Goal: Task Accomplishment & Management: Use online tool/utility

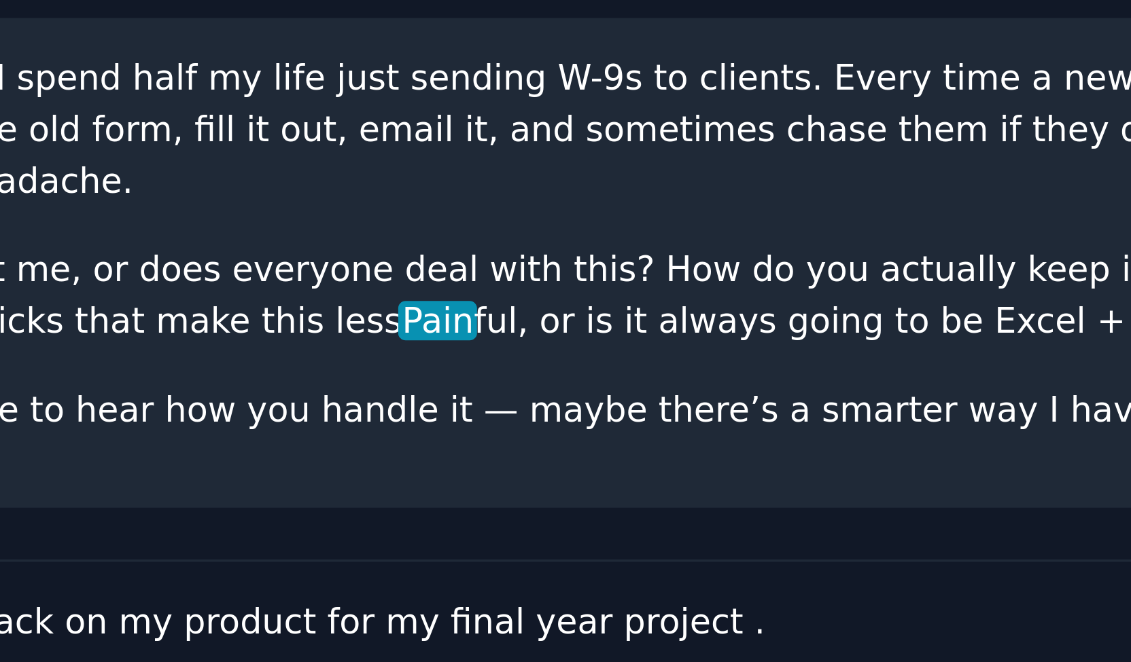
scroll to position [251, 0]
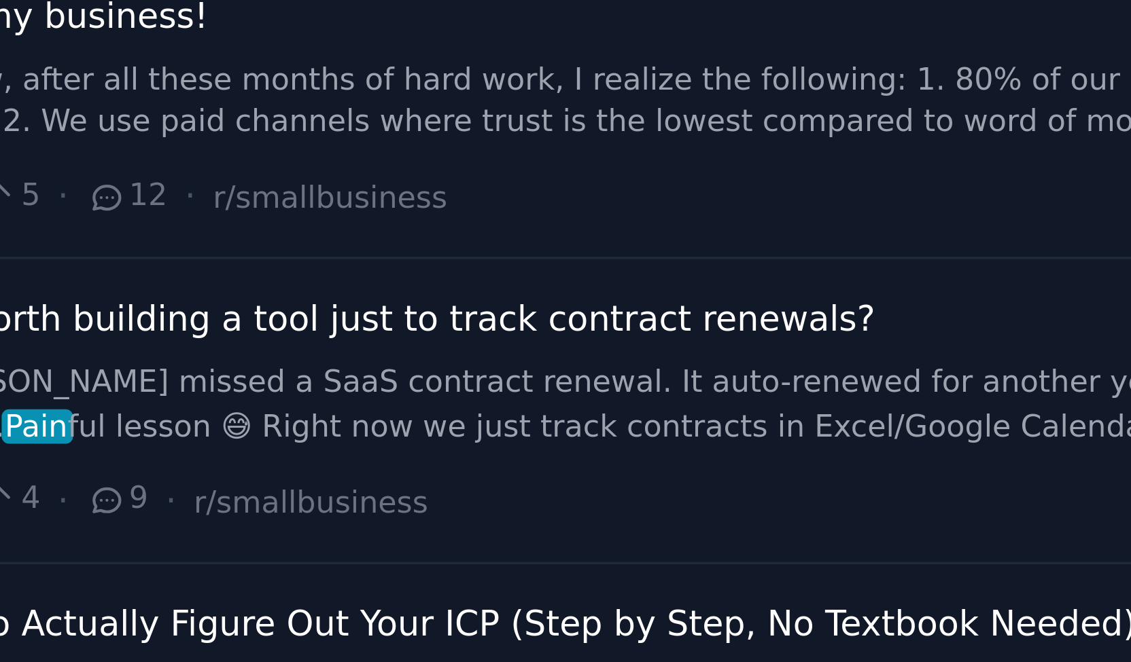
click at [671, 383] on link "...[PERSON_NAME] missed a SaaS contract renewal. It auto-renewed for another ye…" at bounding box center [882, 383] width 490 height 24
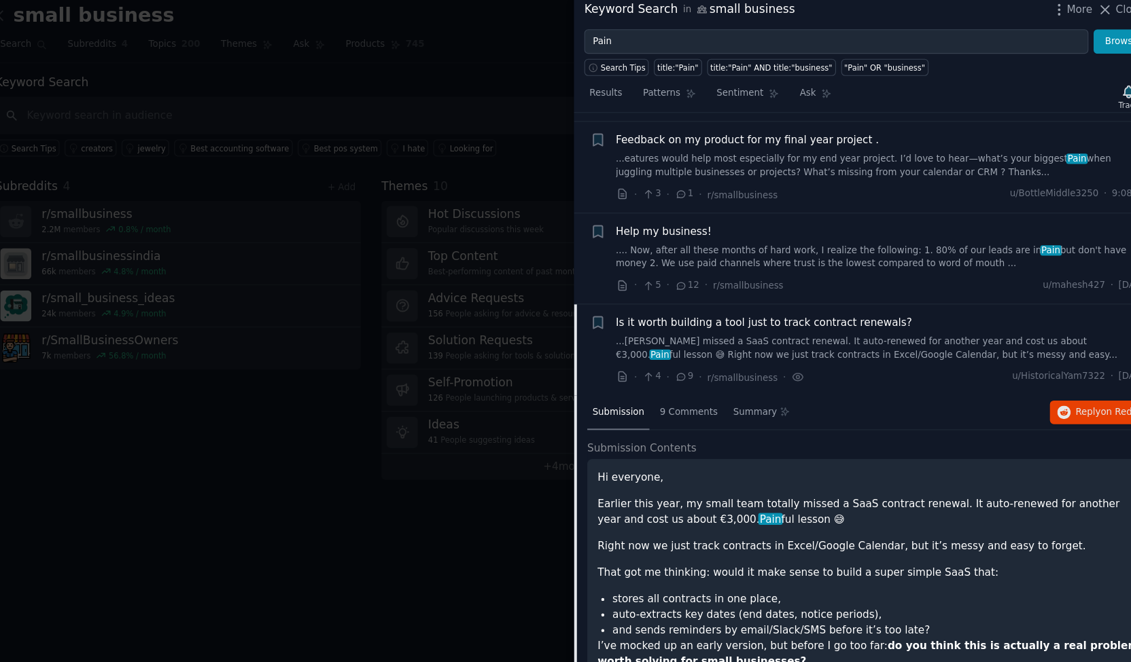
scroll to position [102, 0]
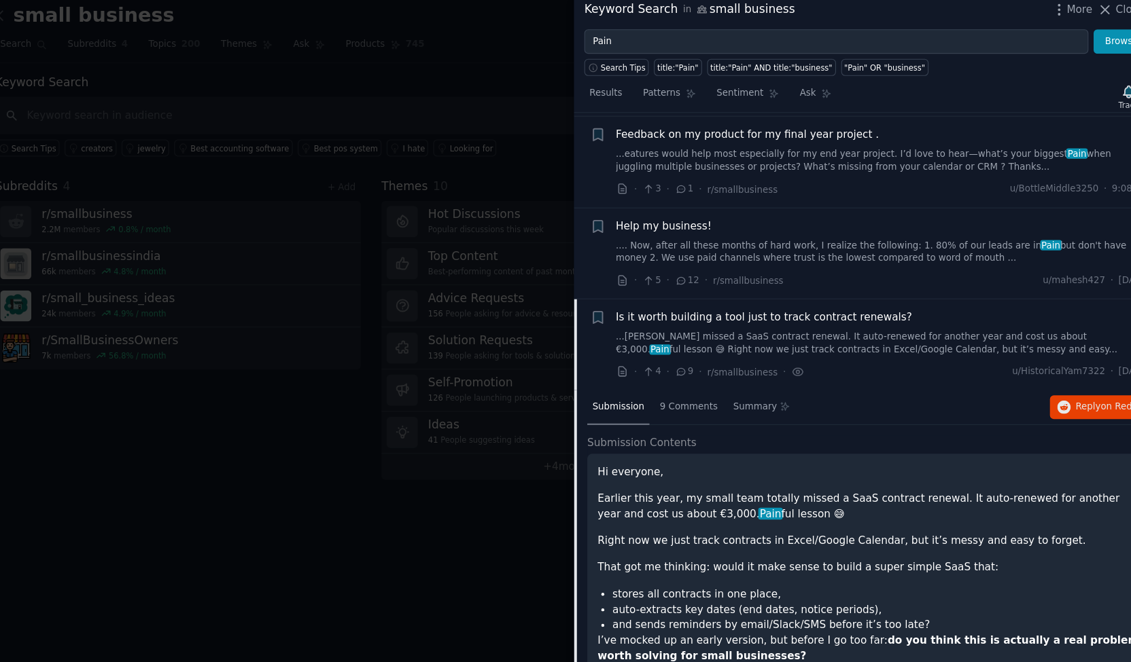
click at [790, 431] on div "Hi everyone, Earlier this year, my small team totally missed a SaaS contract re…" at bounding box center [870, 557] width 520 height 262
click at [716, 460] on p "Earlier this year, my small team totally missed a SaaS contract renewal. It aut…" at bounding box center [870, 474] width 501 height 29
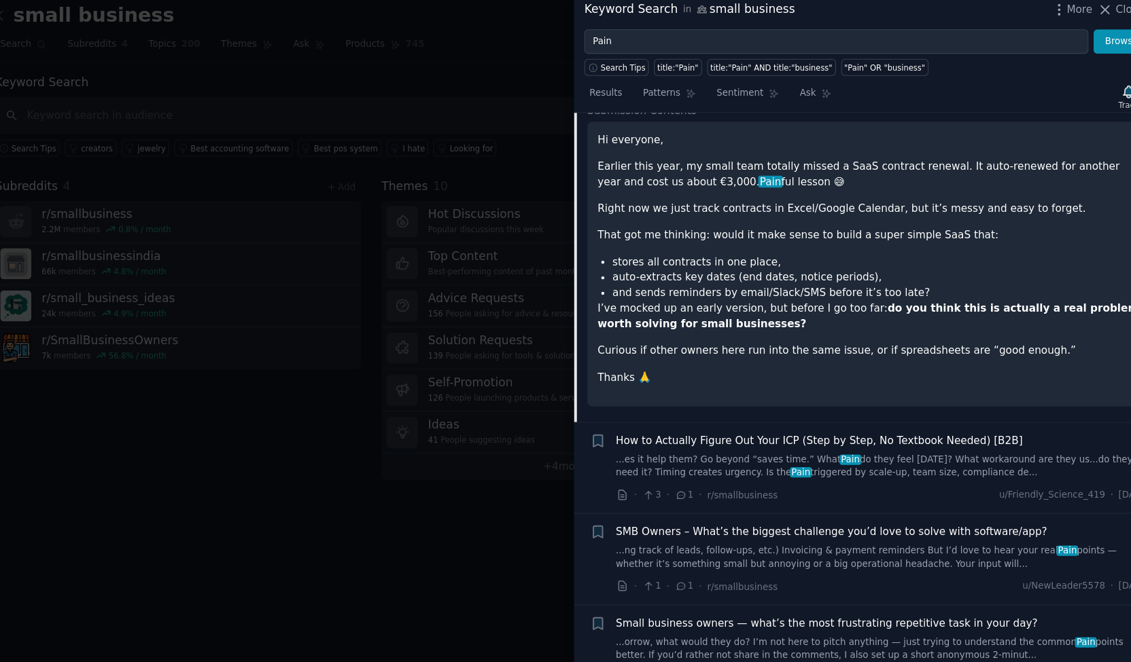
scroll to position [408, 0]
click at [921, 299] on p "I’ve mocked up an early version, but before I go too far: do you think this is …" at bounding box center [870, 299] width 501 height 29
click at [954, 438] on link "...es it help them? Go beyond “saves time.” What Pain do they feel [DATE]? What…" at bounding box center [882, 437] width 490 height 24
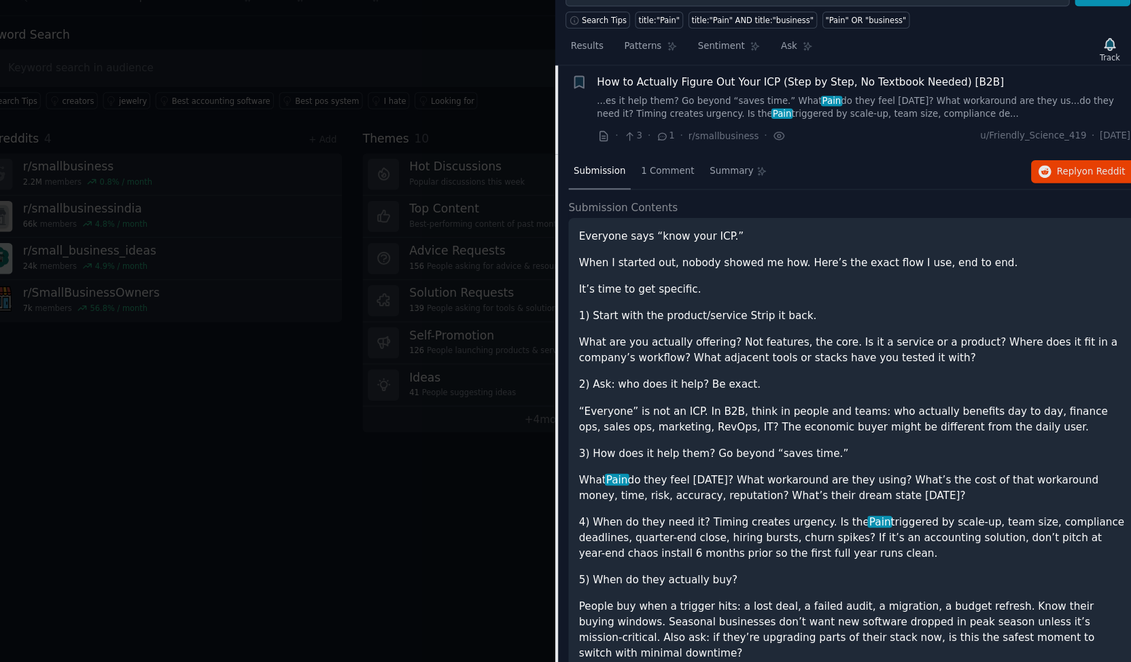
scroll to position [356, 0]
click at [845, 311] on div "Everyone says “know your ICP.” When I started out, nobody showed me how. Here’s…" at bounding box center [870, 616] width 501 height 703
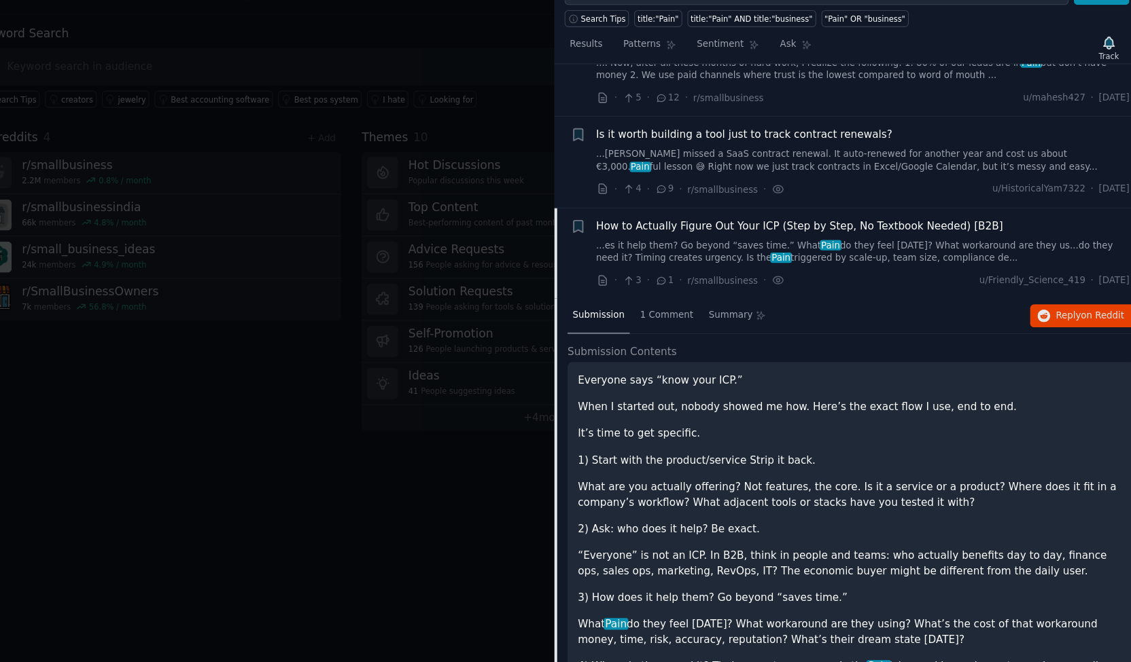
click at [876, 296] on div "How to Actually Figure Out Your ICP (Step by Step, No Textbook Needed) [B2B] ..…" at bounding box center [882, 287] width 490 height 65
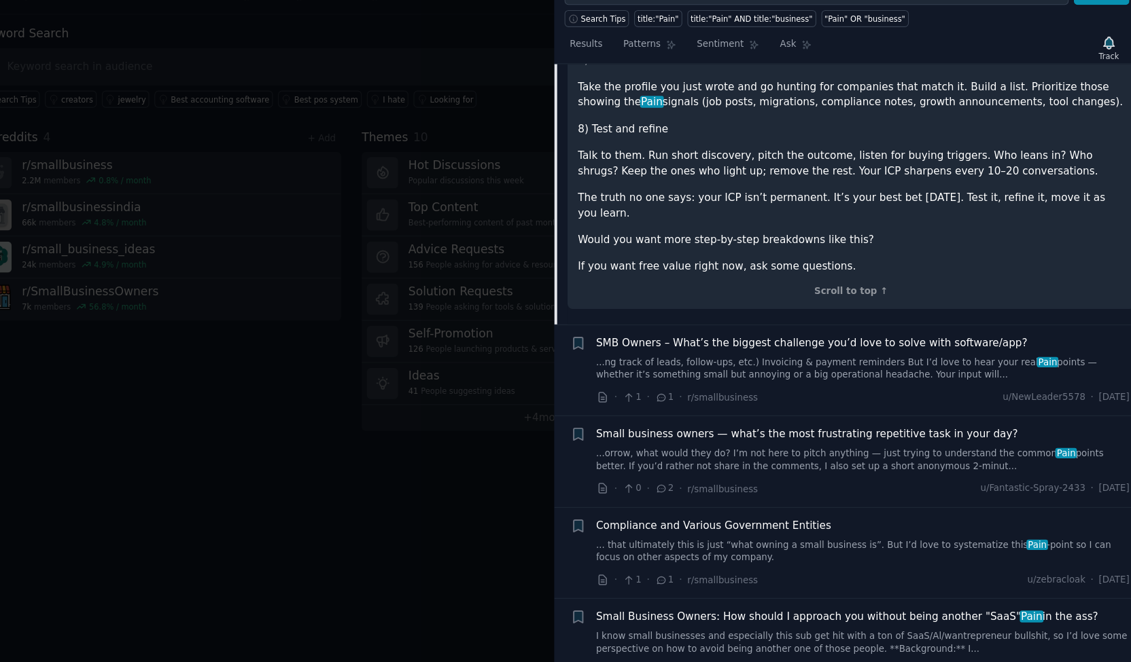
scroll to position [1019, 0]
click at [902, 445] on span "Small business owners — what’s the most frustrating repetitive task in your day?" at bounding box center [830, 452] width 387 height 14
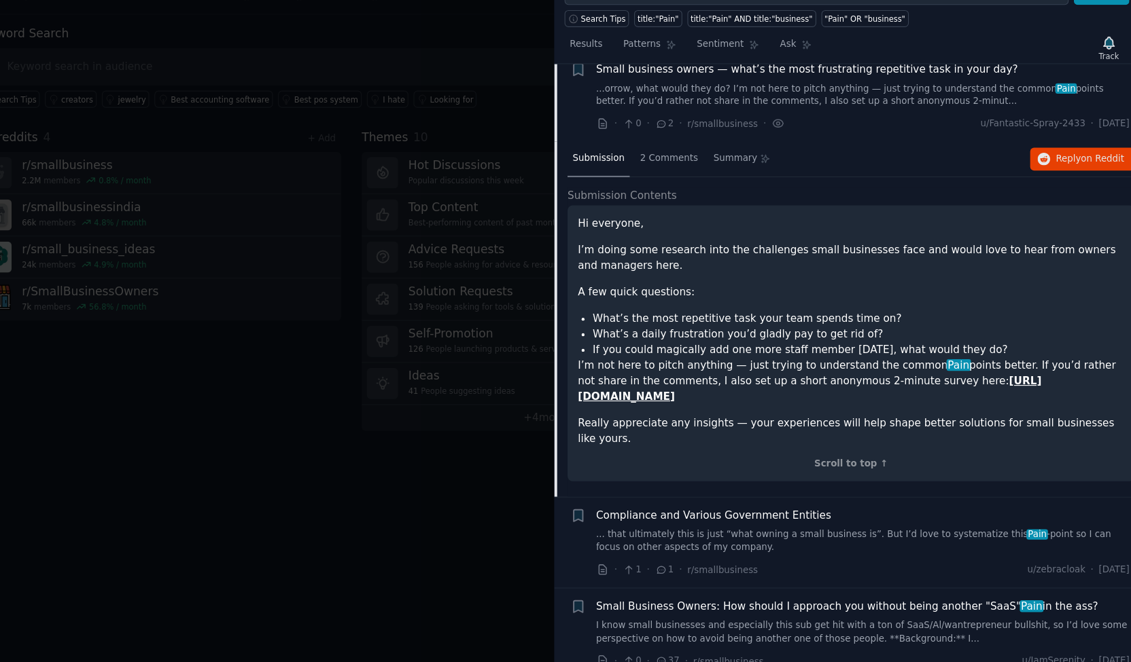
scroll to position [523, 0]
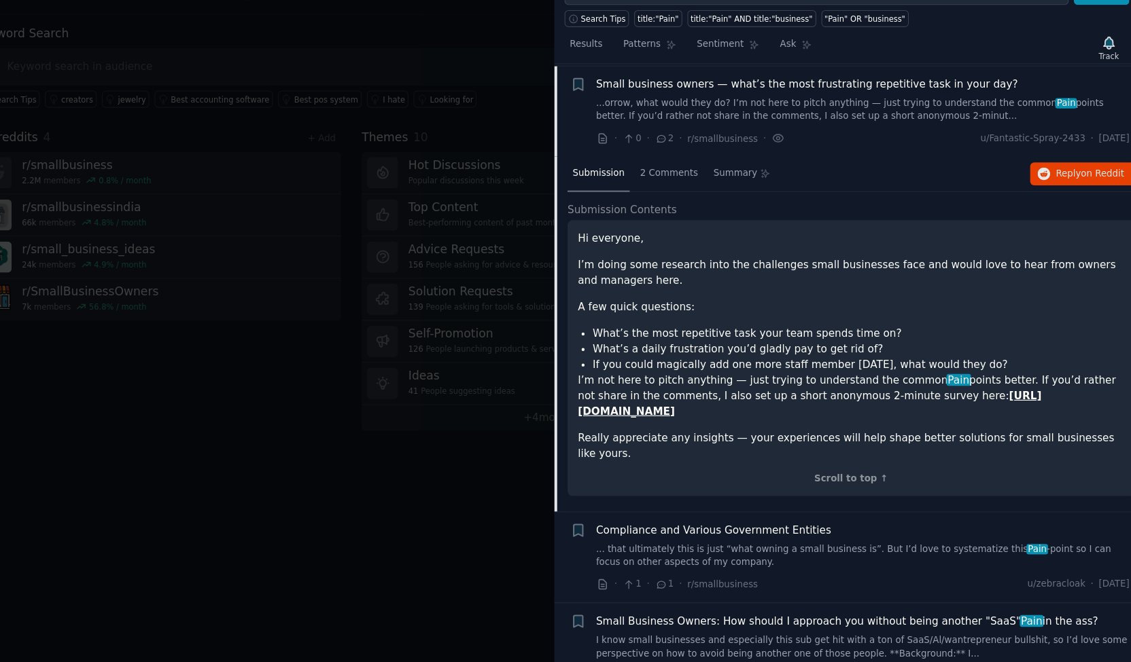
click at [802, 432] on strong "[URL][DOMAIN_NAME]" at bounding box center [832, 424] width 425 height 25
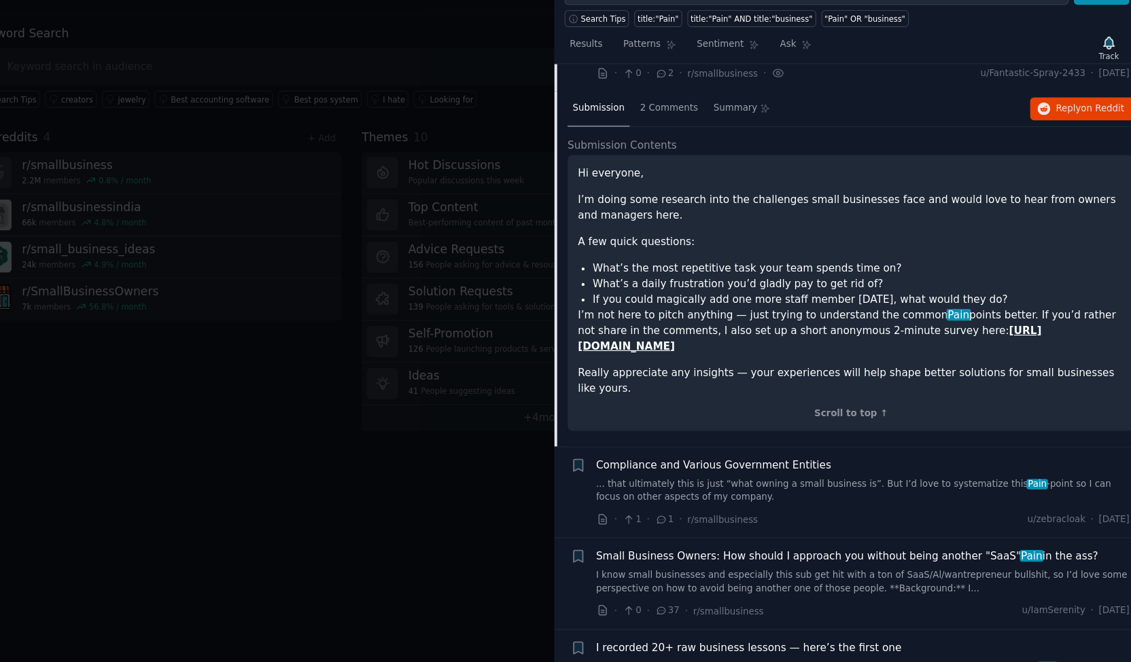
scroll to position [608, 0]
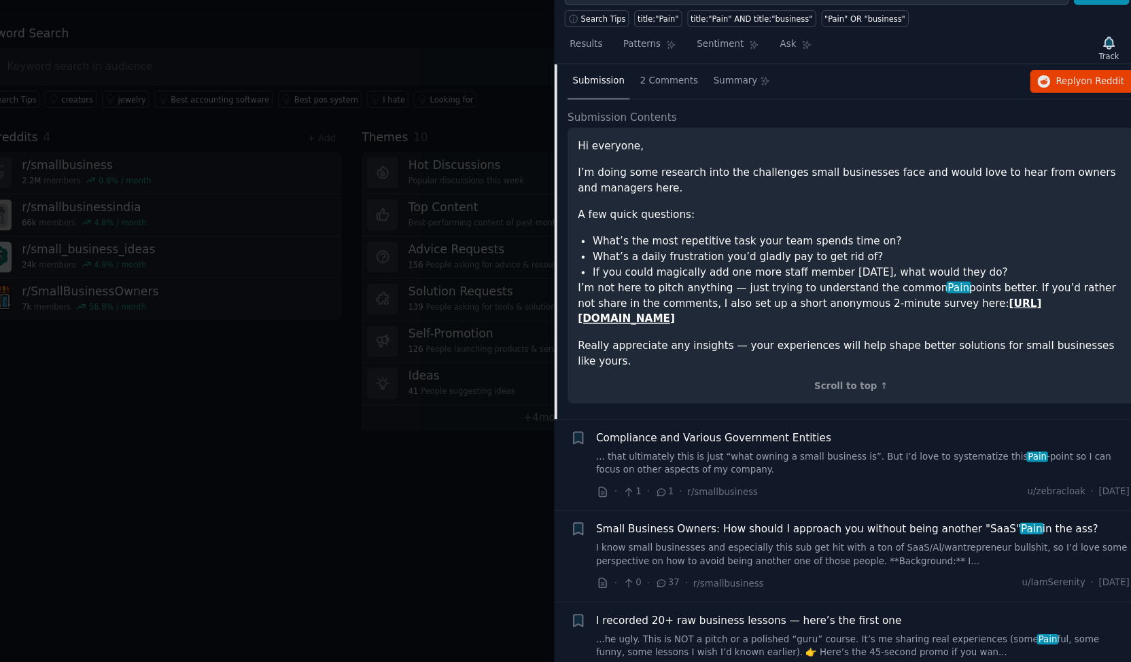
click at [830, 463] on div "Compliance and Various Government Entities ... that ultimately this is just “wh…" at bounding box center [882, 470] width 490 height 43
click at [776, 458] on span "Compliance and Various Government Entities" at bounding box center [745, 456] width 216 height 14
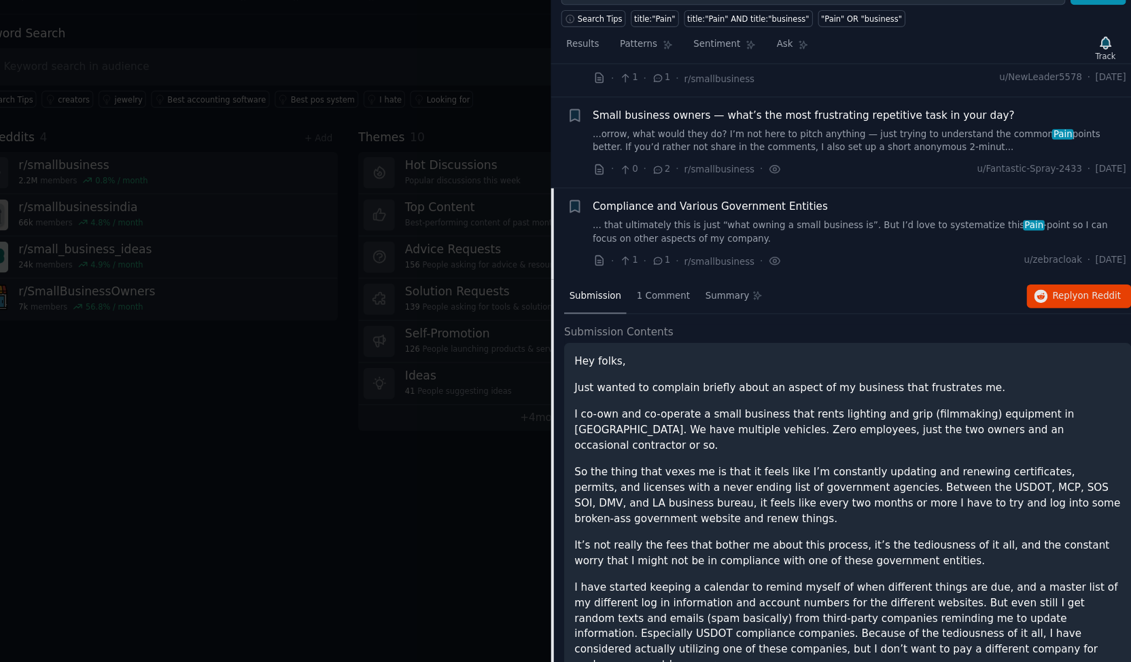
scroll to position [490, 0]
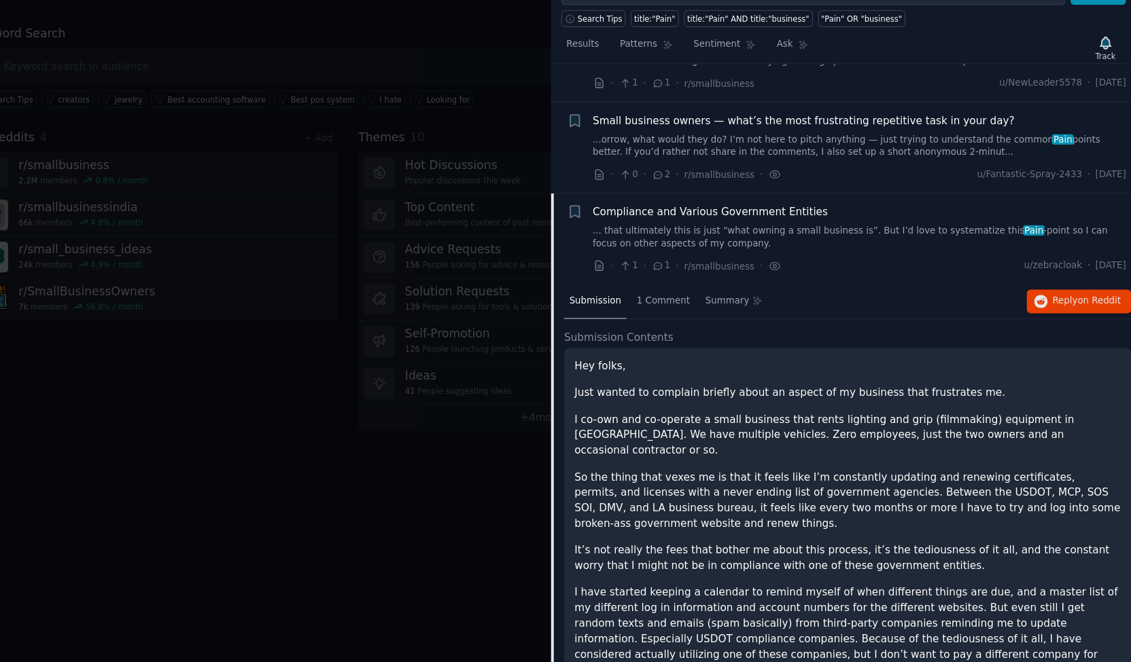
click at [430, 565] on div at bounding box center [565, 331] width 1131 height 662
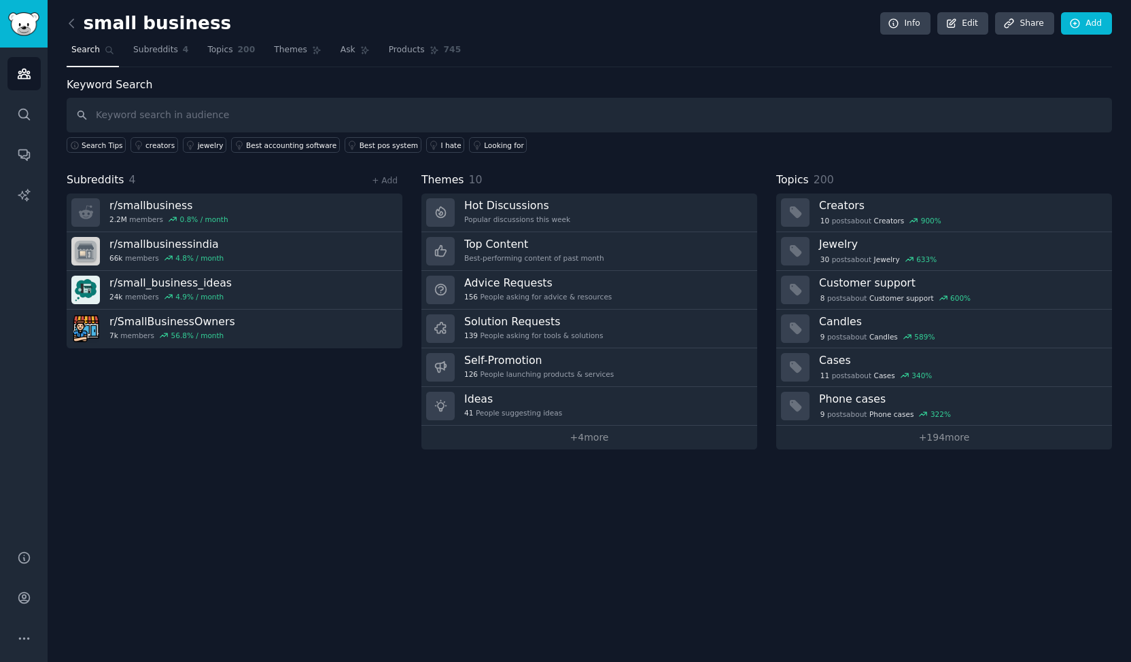
click at [77, 52] on span "Search" at bounding box center [85, 50] width 29 height 12
click at [22, 116] on icon "Sidebar" at bounding box center [24, 114] width 14 height 14
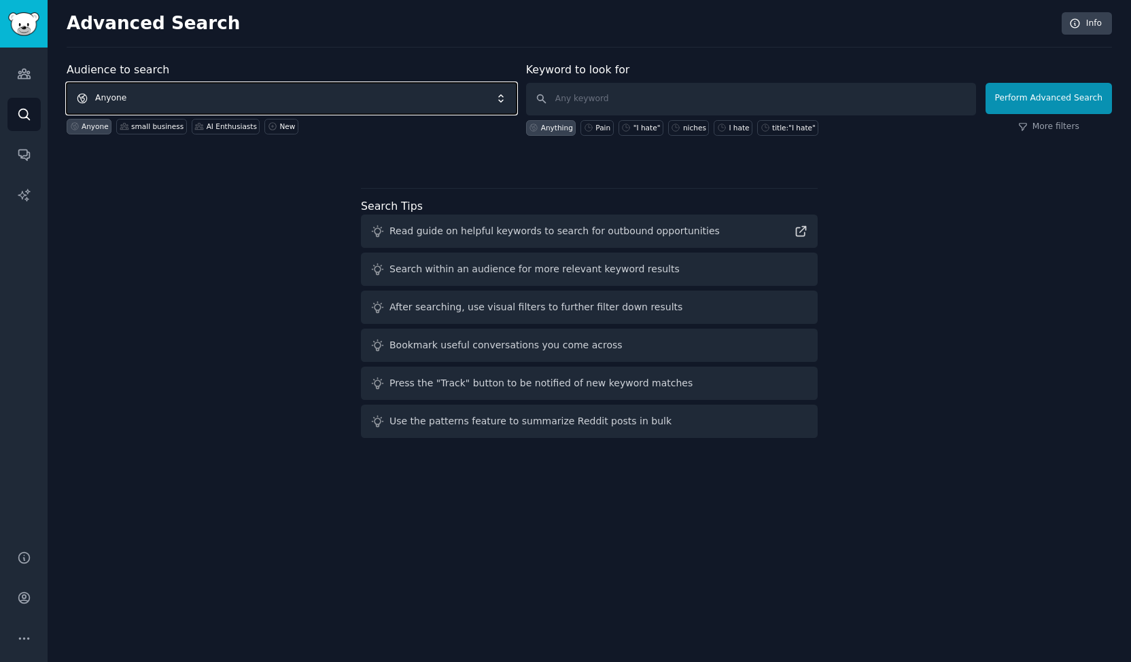
click at [232, 94] on span "Anyone" at bounding box center [292, 98] width 450 height 31
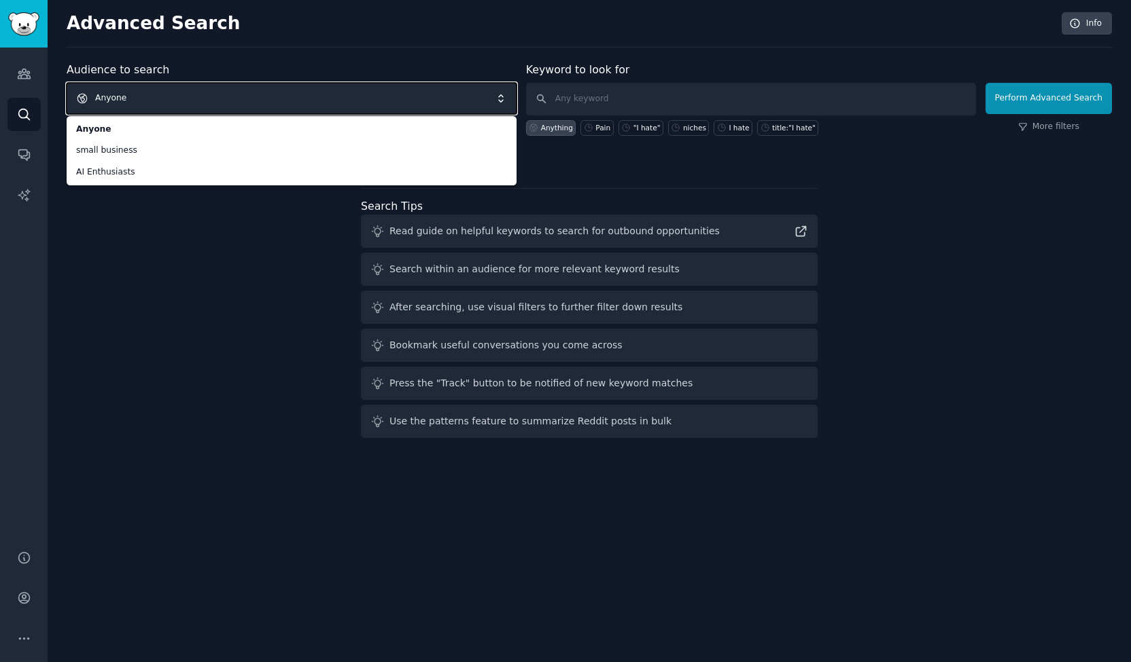
click at [167, 88] on span "Anyone" at bounding box center [292, 98] width 450 height 31
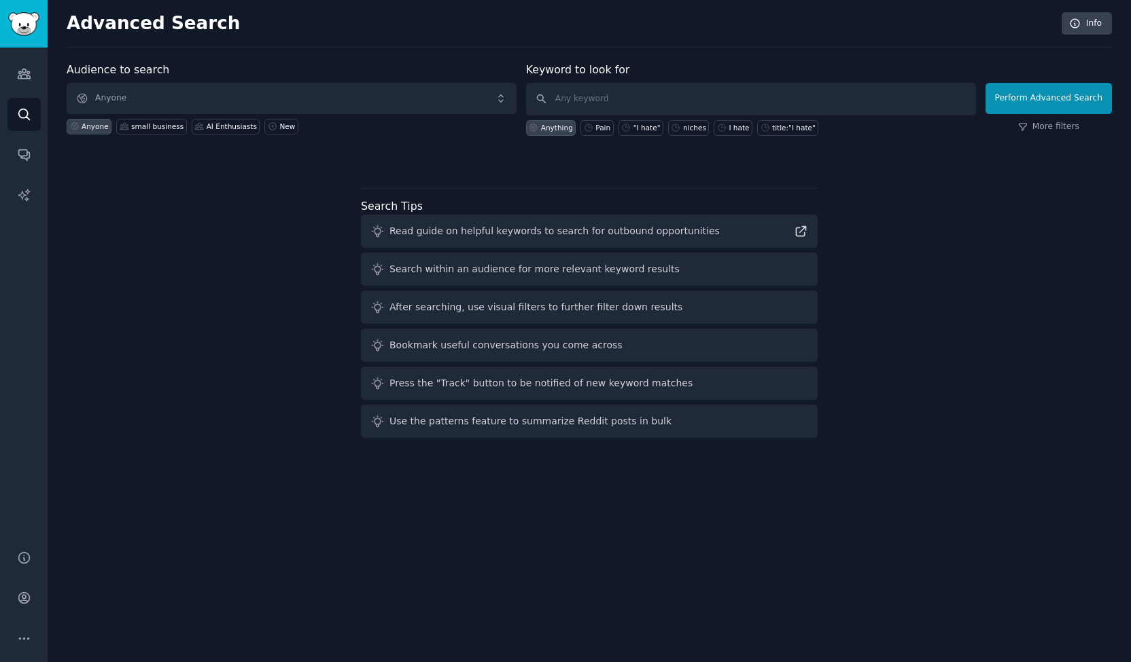
click at [520, 179] on div "Audience to search Anyone Anyone small business AI Enthusiasts New Keyword to l…" at bounding box center [589, 253] width 1045 height 382
click at [660, 99] on input "text" at bounding box center [751, 99] width 450 height 33
click at [594, 101] on input "text" at bounding box center [751, 99] width 450 height 33
type input "P"
type input "p"
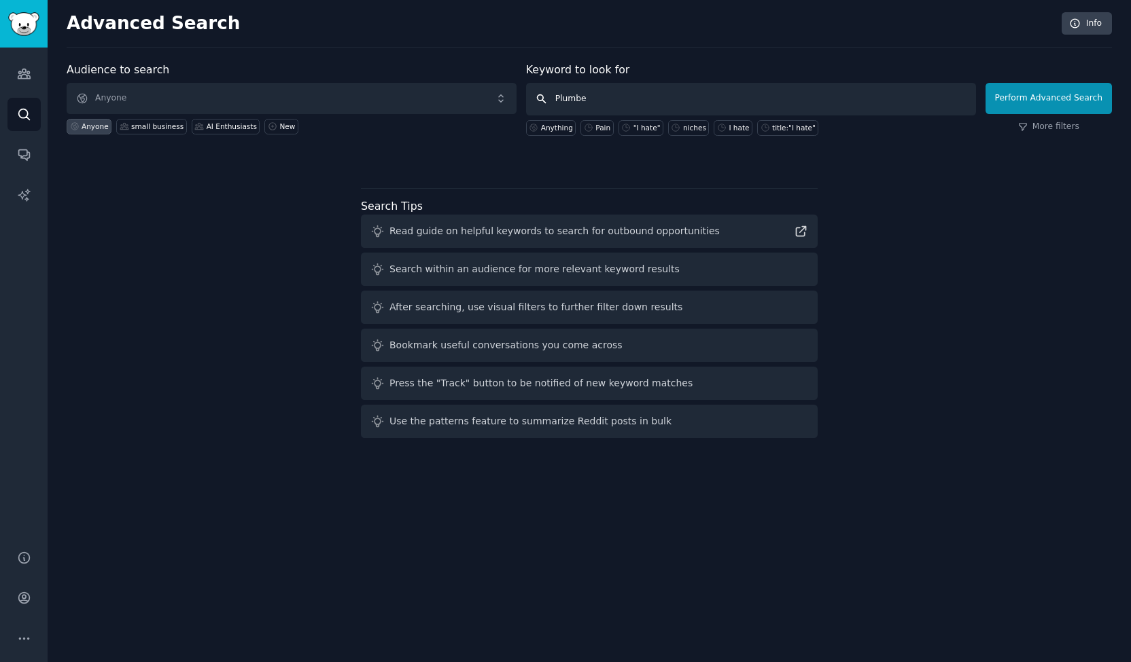
type input "Plumber"
click button "Perform Advanced Search" at bounding box center [1048, 98] width 126 height 31
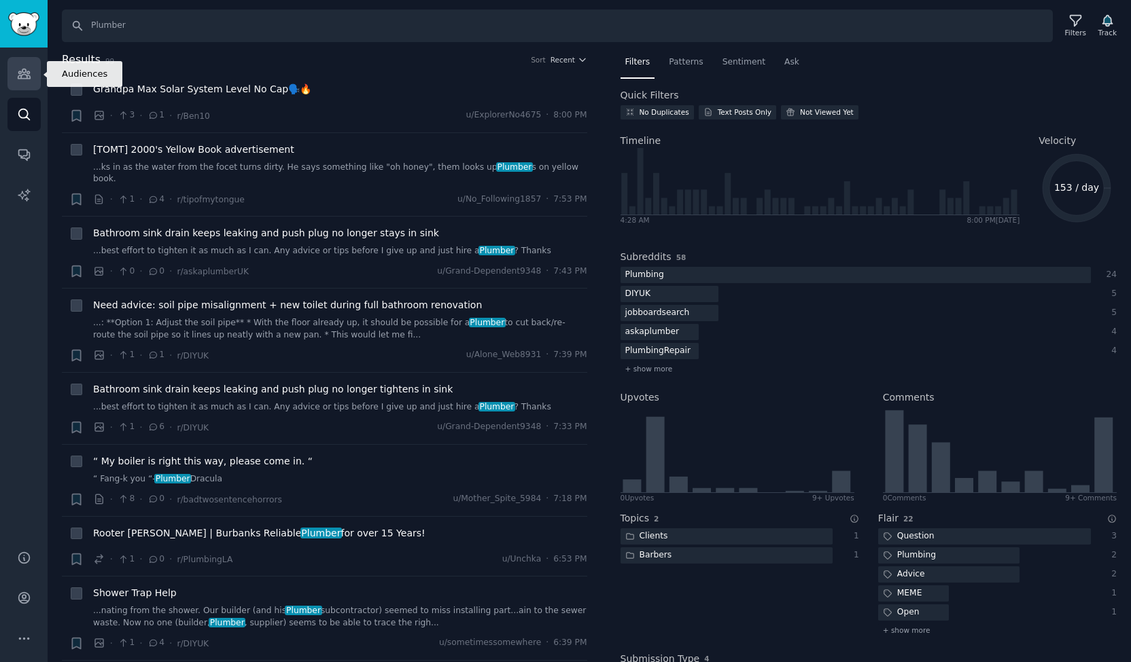
click at [23, 73] on icon "Sidebar" at bounding box center [24, 74] width 14 height 14
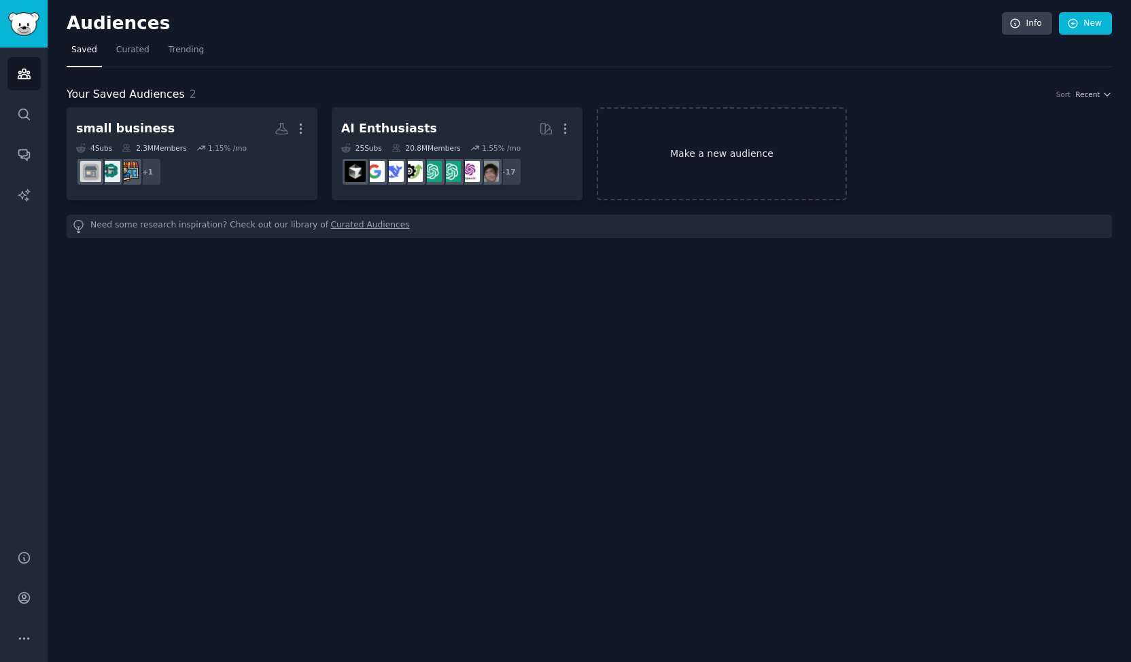
click at [737, 155] on link "Make a new audience" at bounding box center [722, 153] width 251 height 93
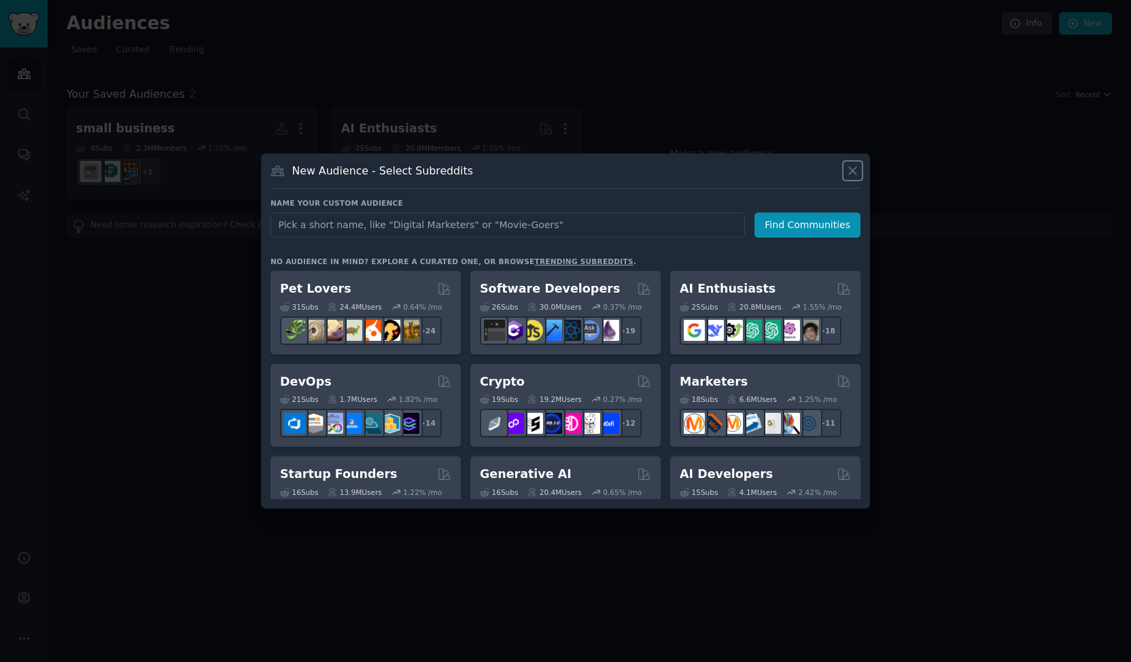
click at [856, 169] on icon at bounding box center [852, 171] width 14 height 14
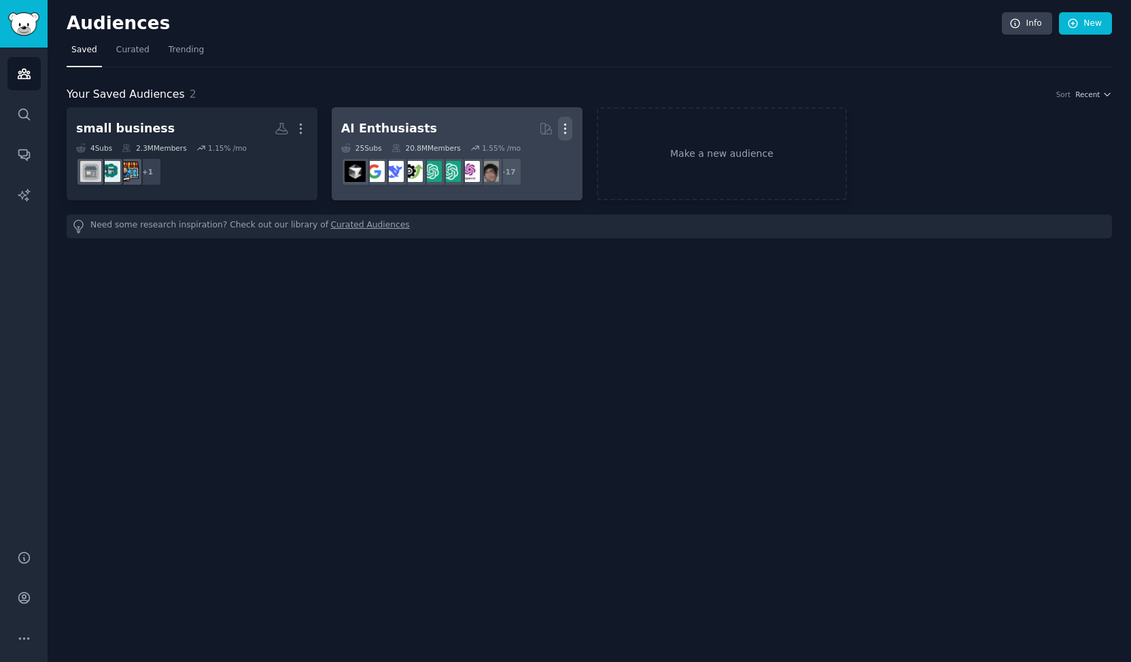
click at [565, 128] on icon "button" at bounding box center [565, 129] width 1 height 10
click at [538, 149] on div "Delete" at bounding box center [519, 157] width 65 height 29
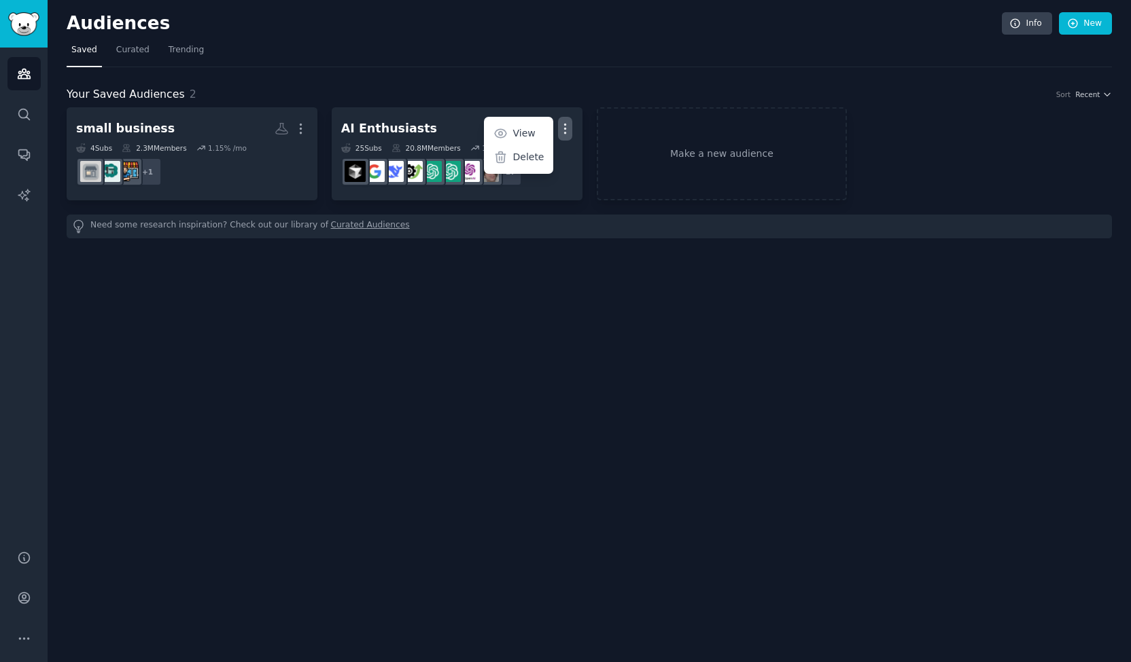
click at [470, 60] on nav "Saved Curated Trending" at bounding box center [589, 53] width 1045 height 28
click at [729, 166] on link "Make a new audience" at bounding box center [722, 153] width 251 height 93
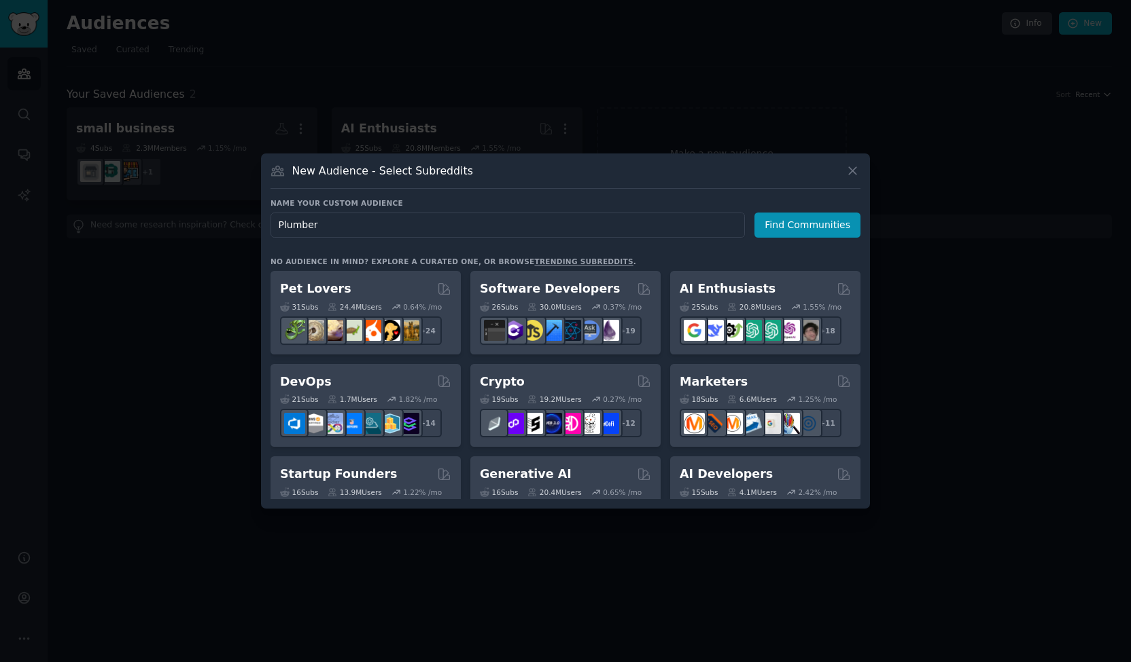
type input "Plumber"
click button "Find Communities" at bounding box center [807, 225] width 106 height 25
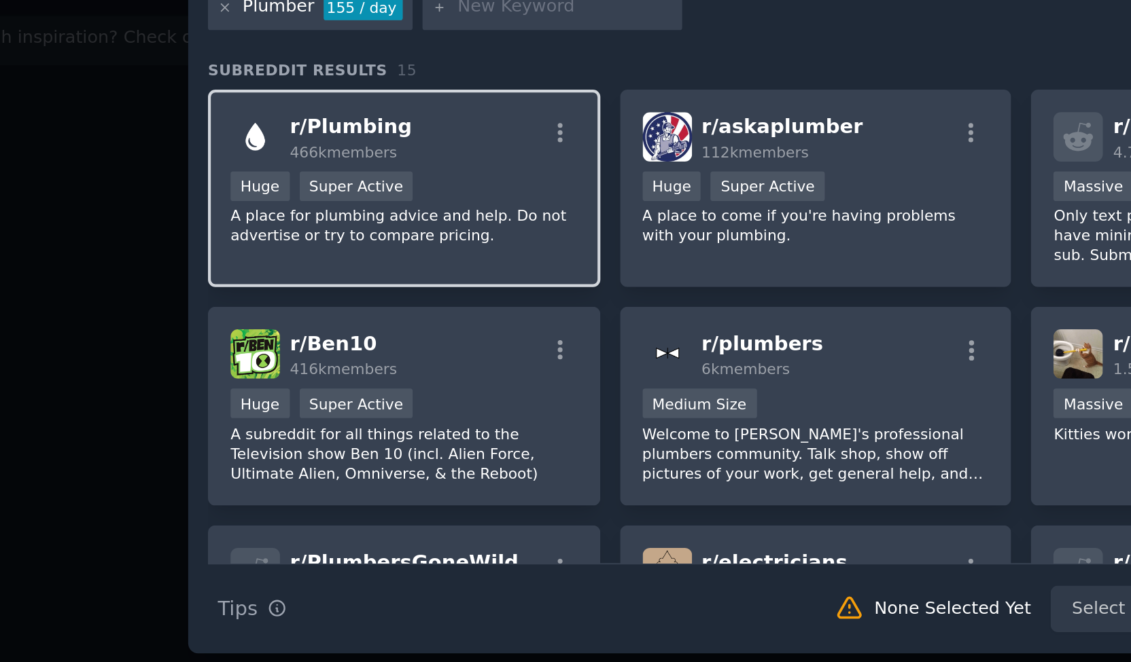
click at [426, 301] on div "Huge Super Active" at bounding box center [364, 297] width 167 height 17
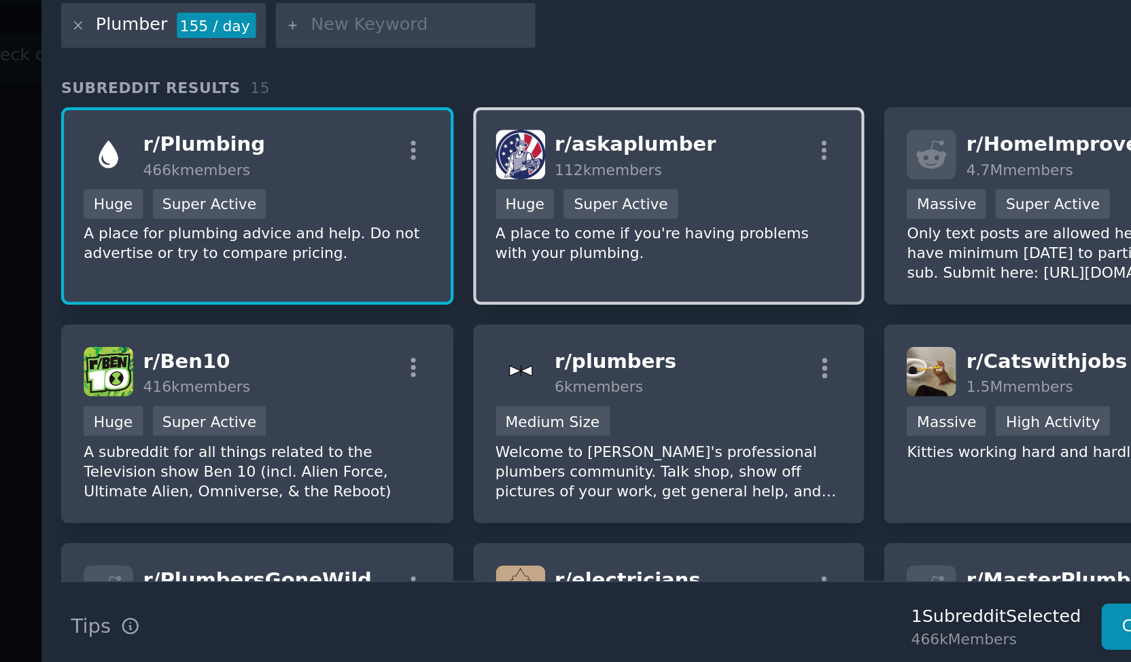
click at [607, 321] on p "A place to come if you're having problems with your plumbing." at bounding box center [563, 315] width 167 height 19
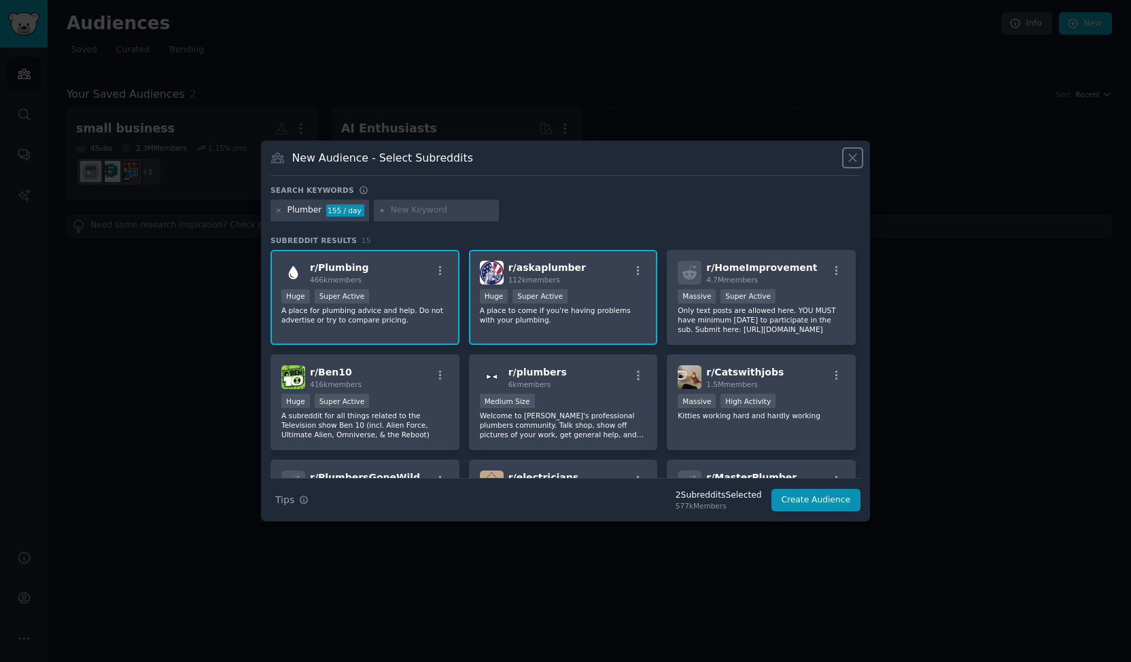
click at [854, 158] on icon at bounding box center [852, 158] width 14 height 14
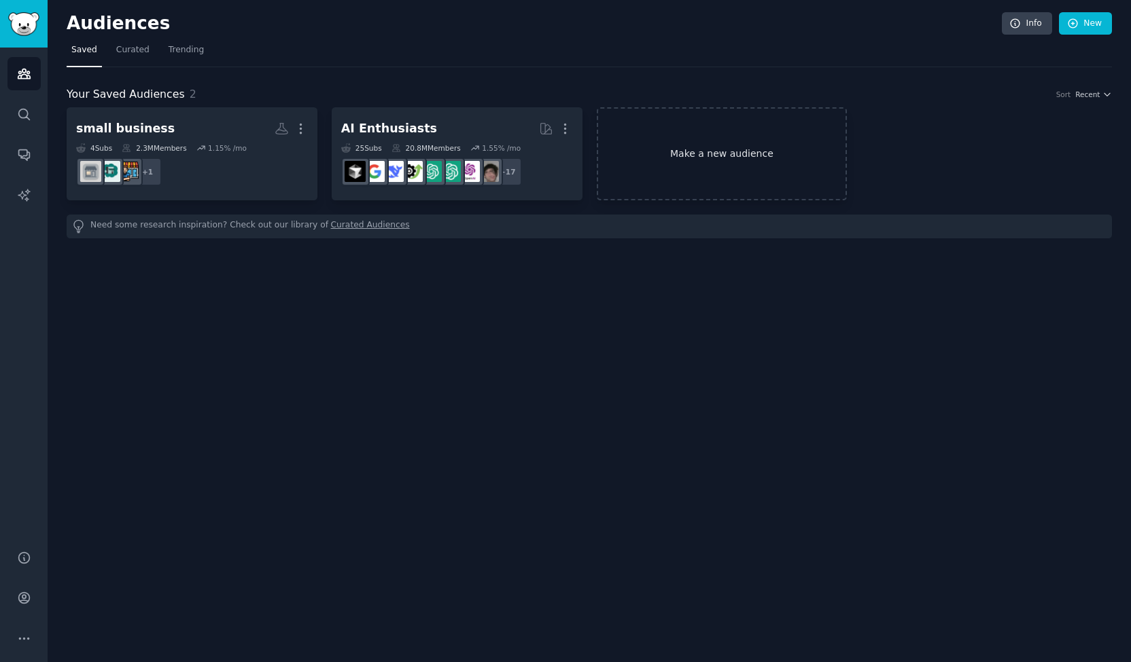
click at [712, 148] on link "Make a new audience" at bounding box center [722, 153] width 251 height 93
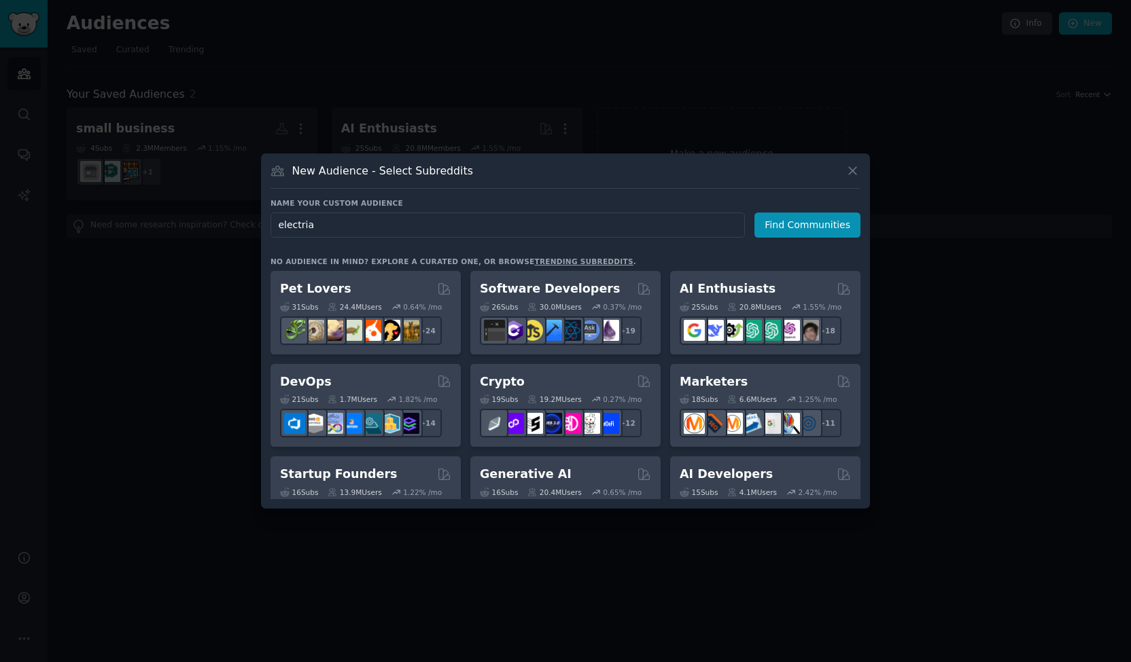
type input "electrian"
click button "Find Communities" at bounding box center [807, 225] width 106 height 25
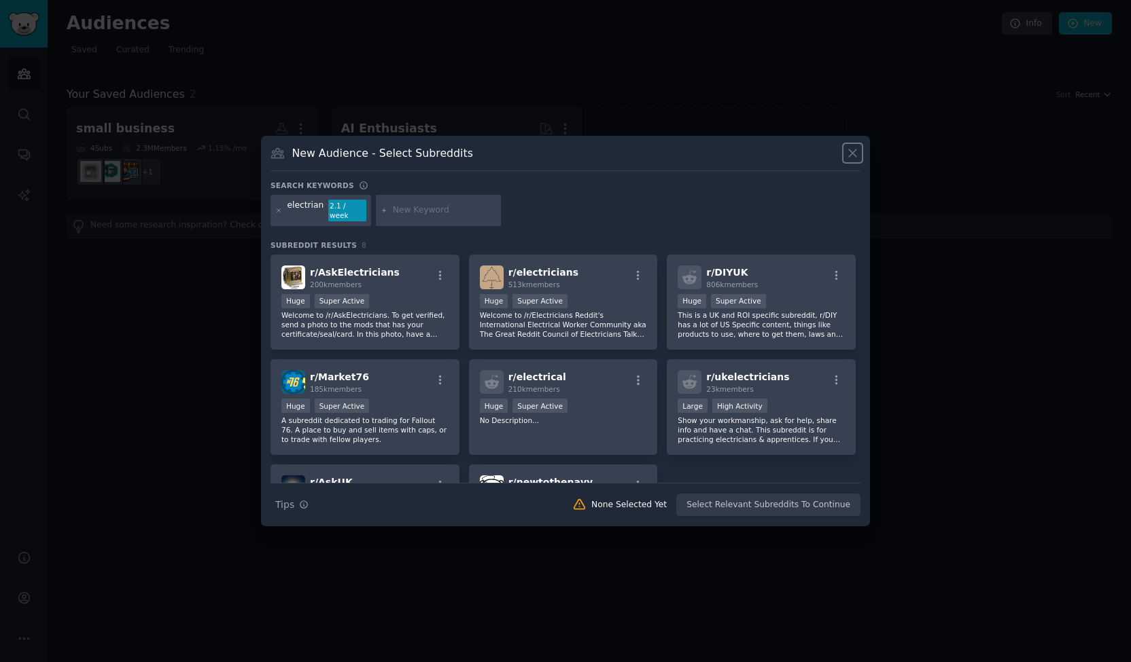
click at [853, 156] on icon at bounding box center [852, 153] width 14 height 14
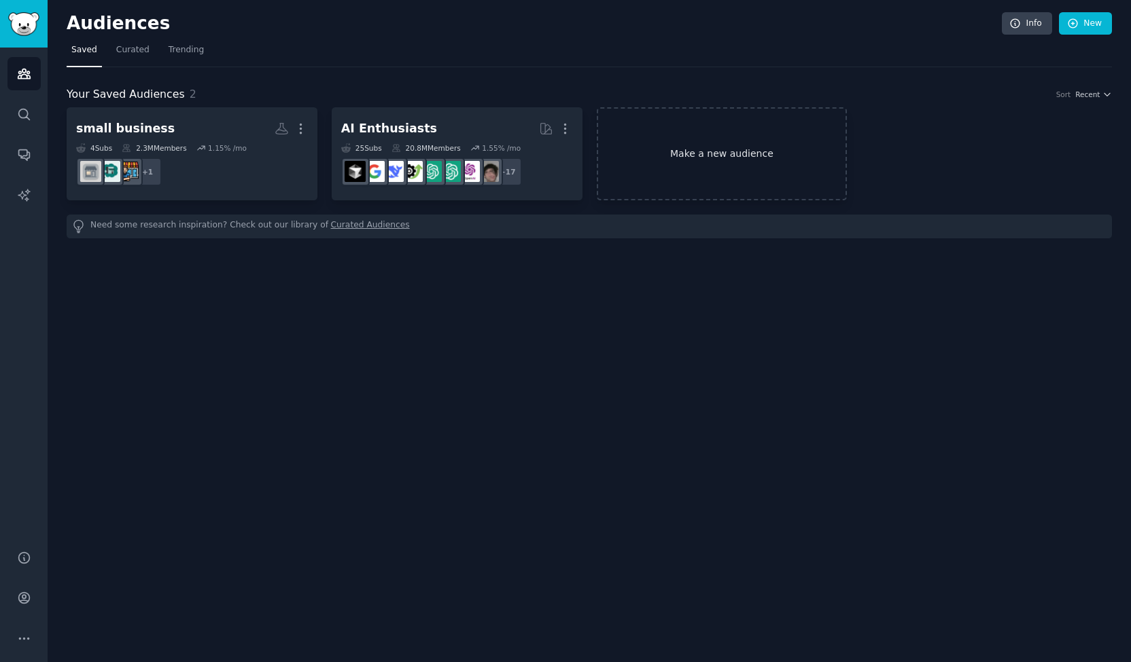
click at [728, 168] on link "Make a new audience" at bounding box center [722, 153] width 251 height 93
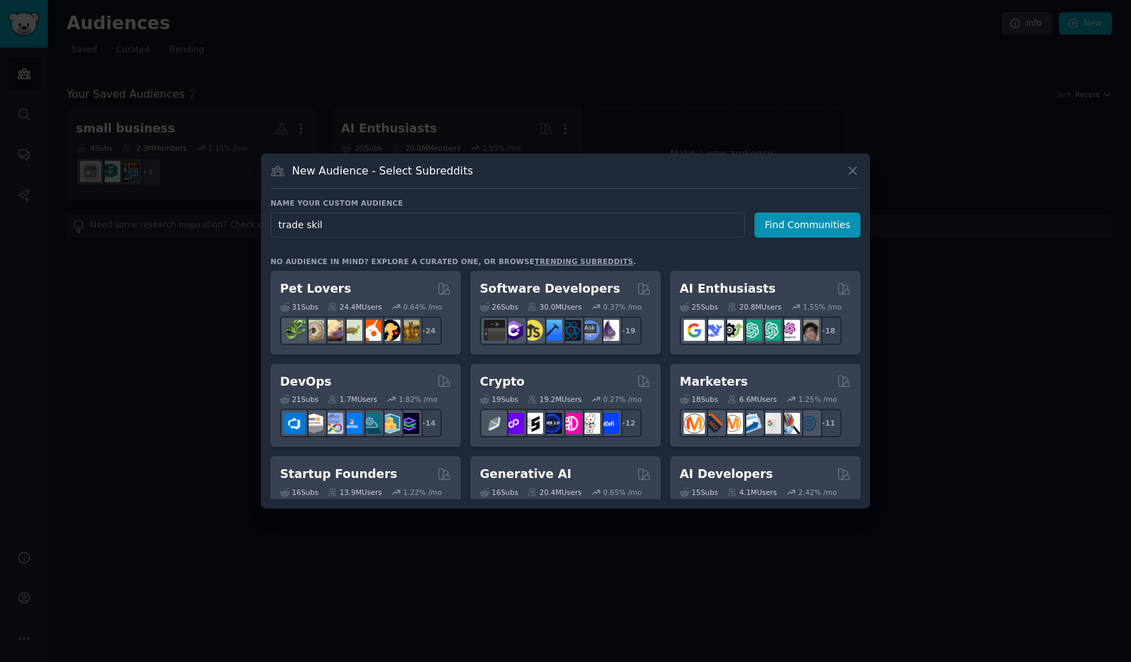
type input "trade skill"
click button "Find Communities" at bounding box center [807, 225] width 106 height 25
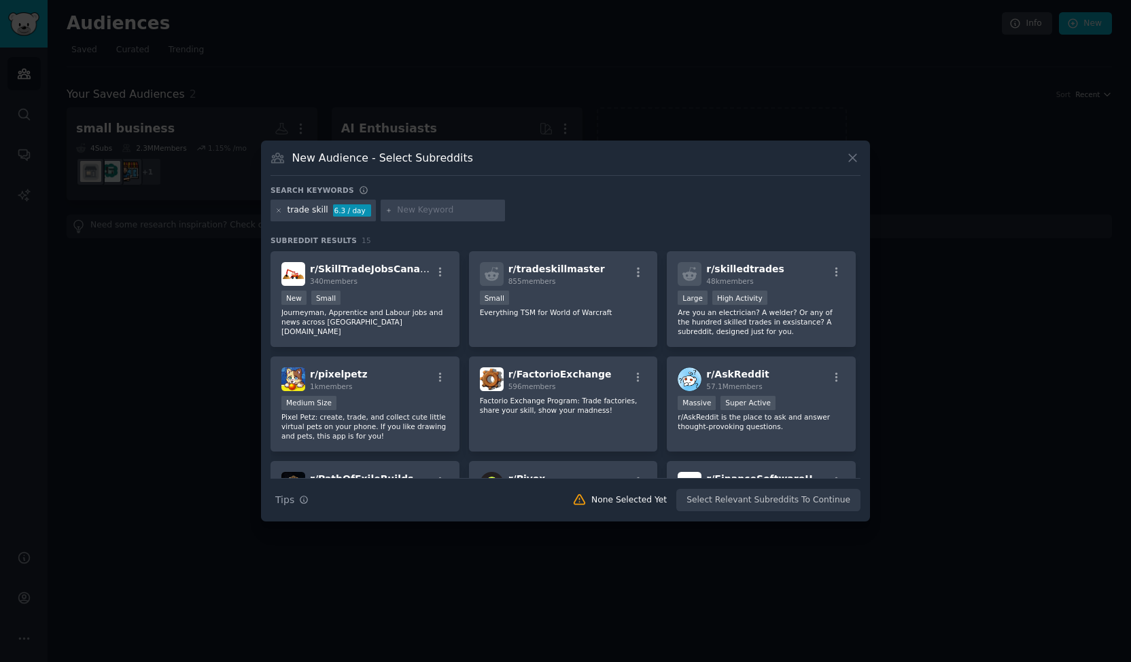
scroll to position [105, 0]
click at [412, 215] on input "text" at bounding box center [448, 211] width 103 height 12
click at [847, 156] on icon at bounding box center [852, 158] width 14 height 14
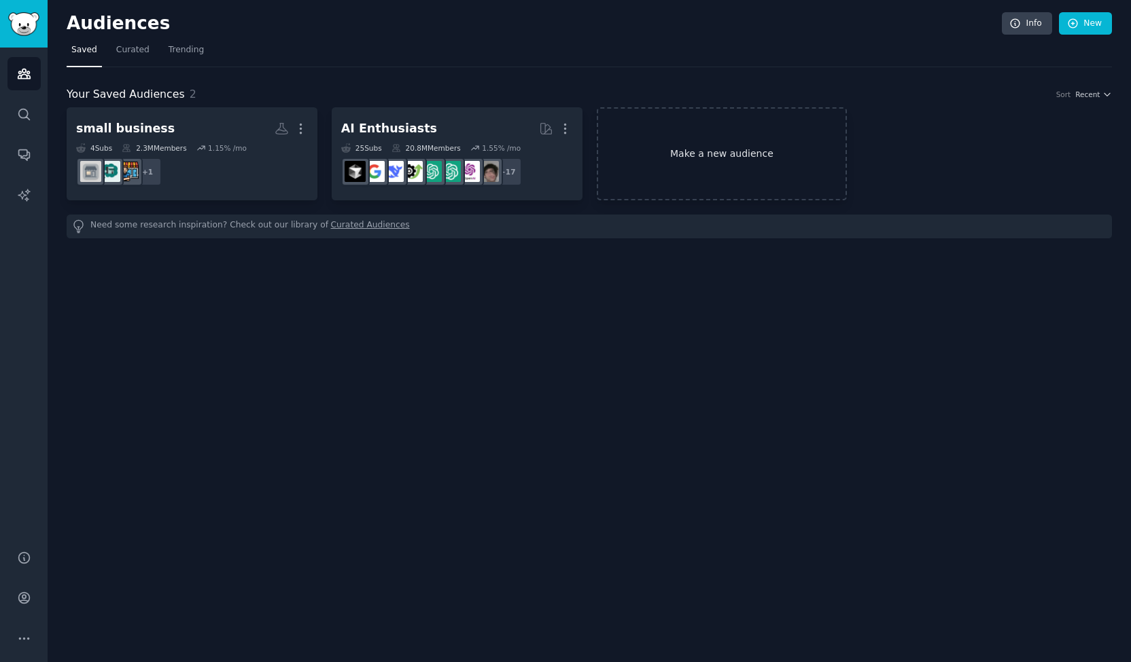
click at [769, 160] on link "Make a new audience" at bounding box center [722, 153] width 251 height 93
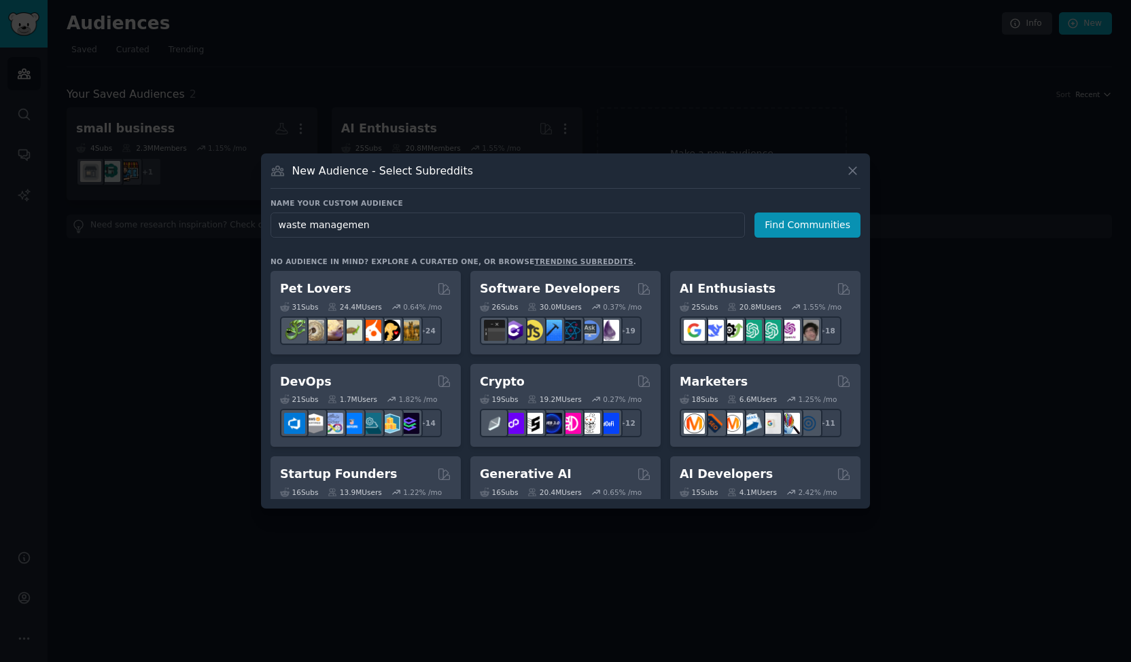
type input "waste management"
click button "Find Communities" at bounding box center [807, 225] width 106 height 25
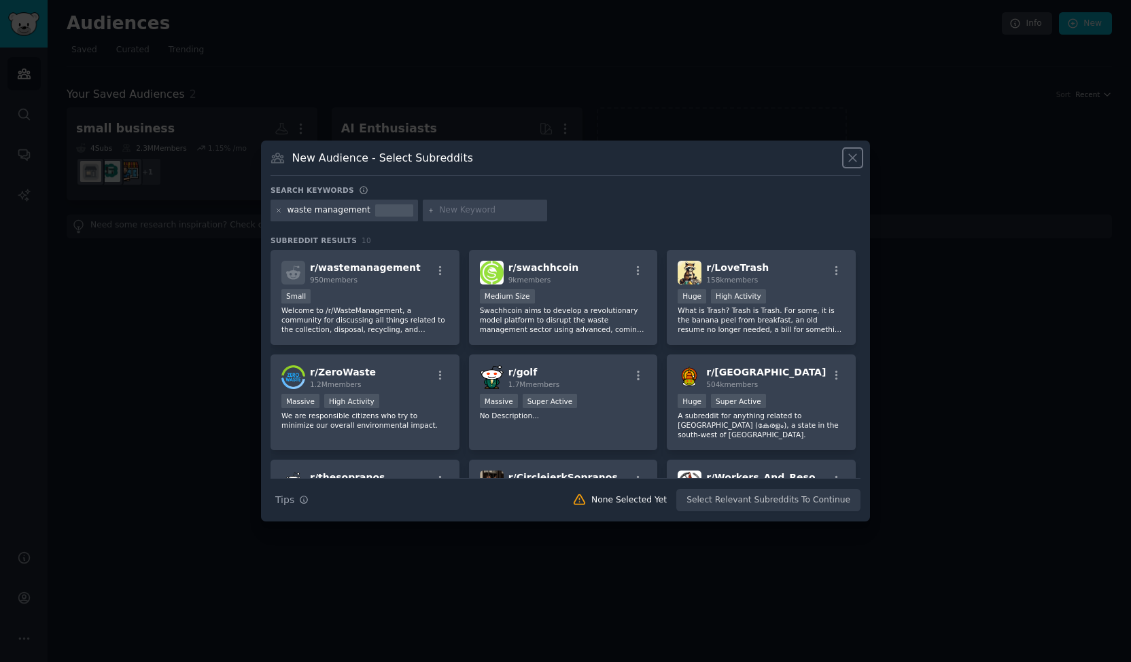
click at [850, 162] on icon at bounding box center [852, 158] width 14 height 14
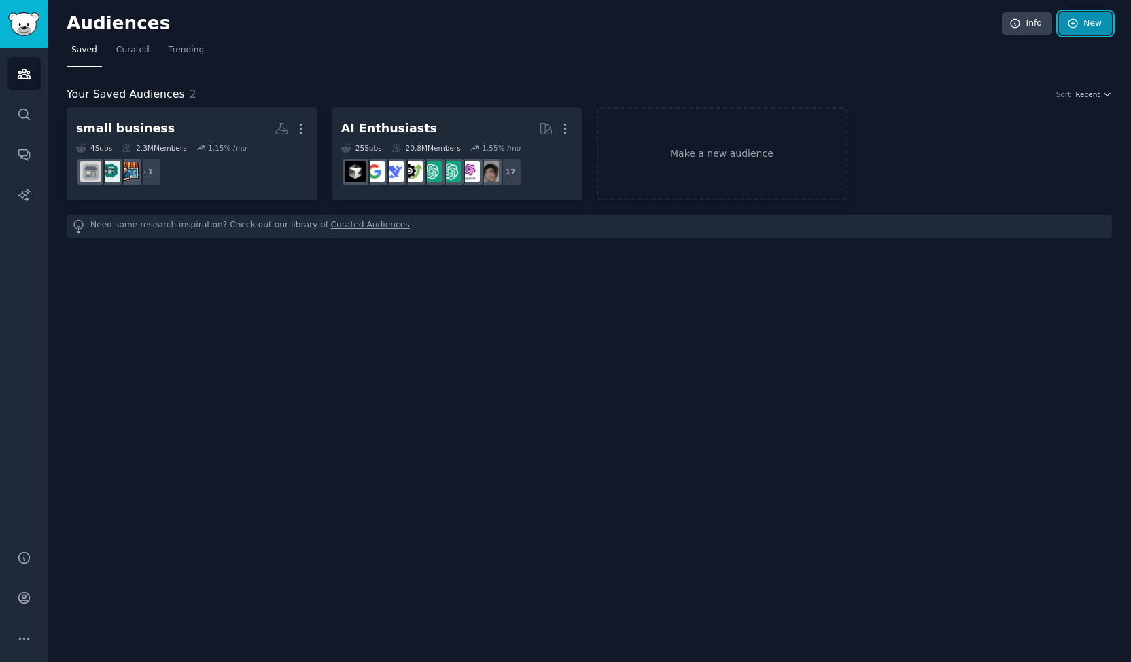
click at [1086, 18] on link "New" at bounding box center [1085, 23] width 53 height 23
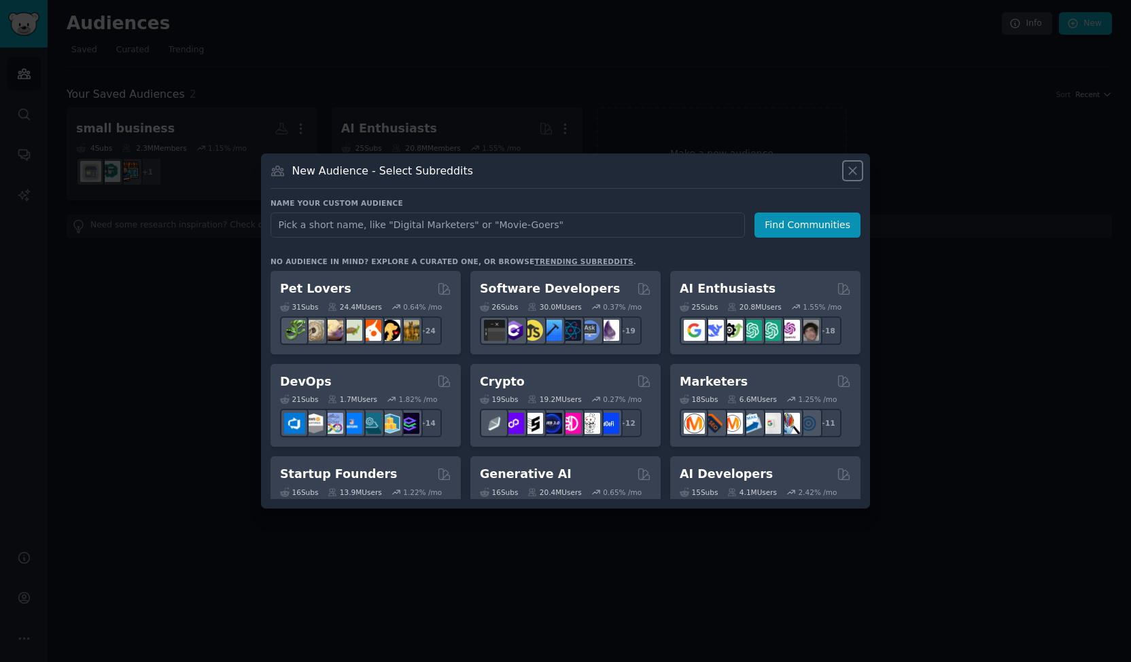
click at [853, 173] on icon at bounding box center [852, 171] width 14 height 14
